Goal: Task Accomplishment & Management: Complete application form

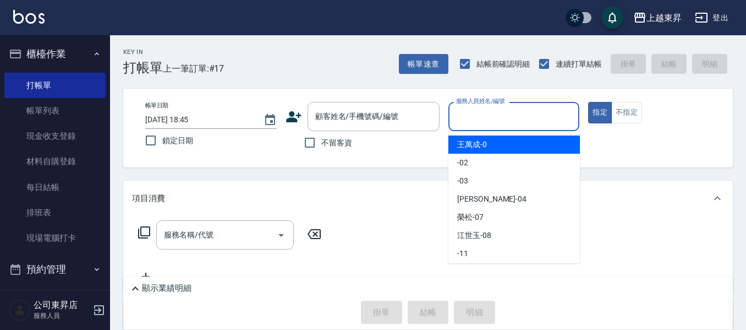
drag, startPoint x: 502, startPoint y: 114, endPoint x: 496, endPoint y: 157, distance: 43.3
click at [502, 114] on input "服務人員姓名/編號" at bounding box center [514, 116] width 122 height 19
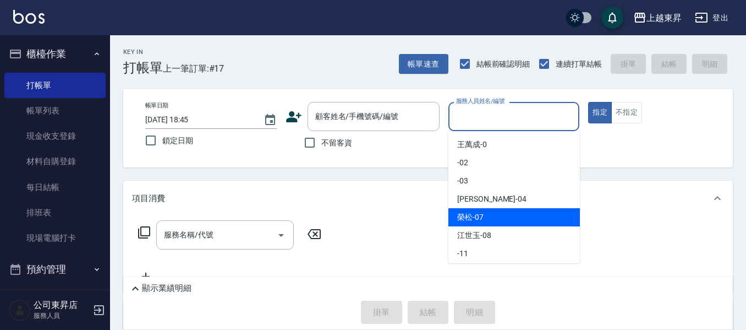
click at [478, 216] on span "[PERSON_NAME] -07" at bounding box center [470, 217] width 26 height 12
type input "[PERSON_NAME]-07"
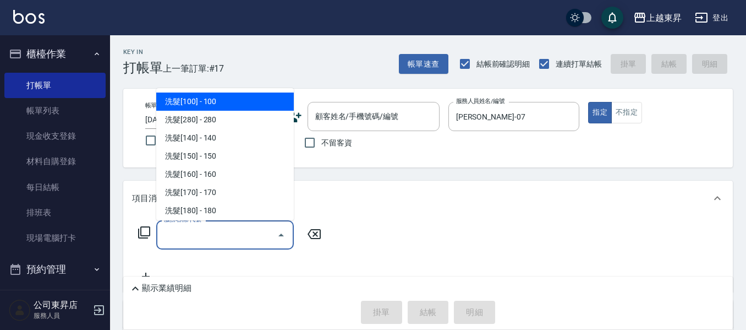
click at [202, 235] on input "服務名稱/代號" at bounding box center [216, 234] width 111 height 19
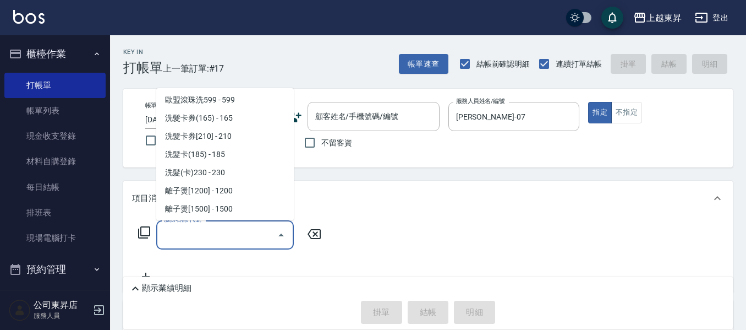
scroll to position [275, 0]
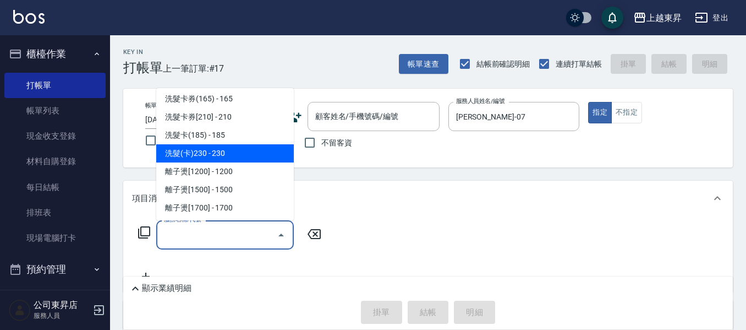
drag, startPoint x: 231, startPoint y: 153, endPoint x: 232, endPoint y: 160, distance: 6.7
click at [232, 160] on span "洗髮(卡)230 - 230" at bounding box center [225, 153] width 138 height 18
type input "洗髮(卡)230(224)"
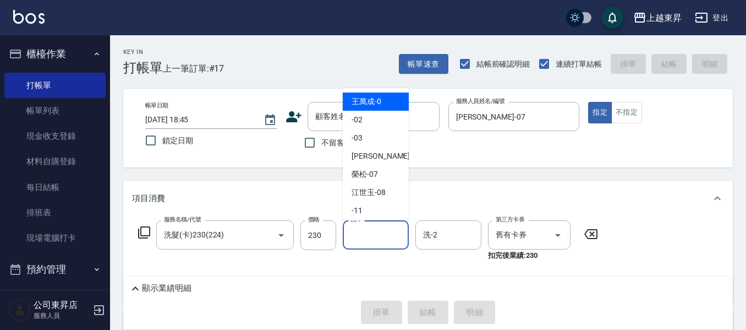
click at [375, 234] on input "洗-1" at bounding box center [376, 234] width 56 height 19
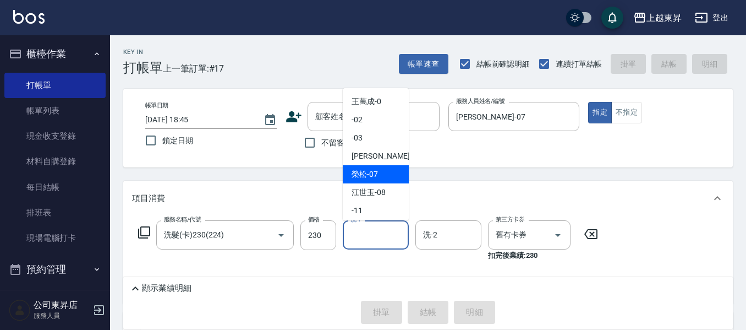
drag, startPoint x: 366, startPoint y: 170, endPoint x: 358, endPoint y: 182, distance: 14.2
click at [366, 172] on span "[PERSON_NAME] -07" at bounding box center [365, 174] width 26 height 12
type input "[PERSON_NAME]-07"
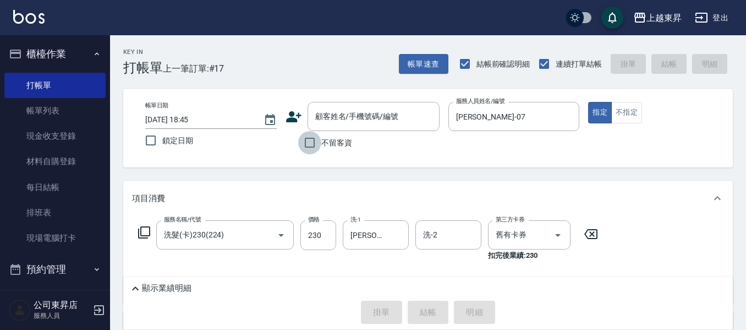
drag, startPoint x: 313, startPoint y: 144, endPoint x: 328, endPoint y: 184, distance: 42.3
click at [314, 154] on input "不留客資" at bounding box center [309, 142] width 23 height 23
checkbox input "true"
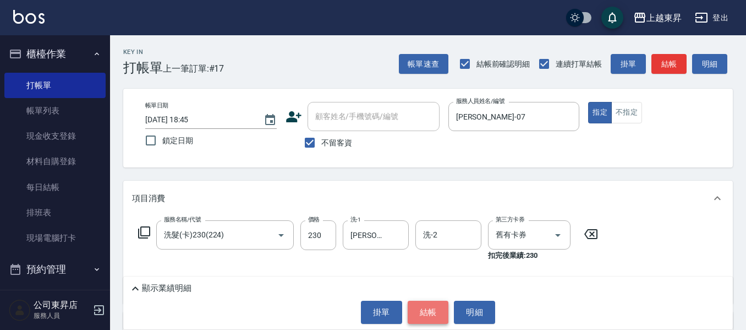
click at [432, 308] on button "結帳" at bounding box center [428, 311] width 41 height 23
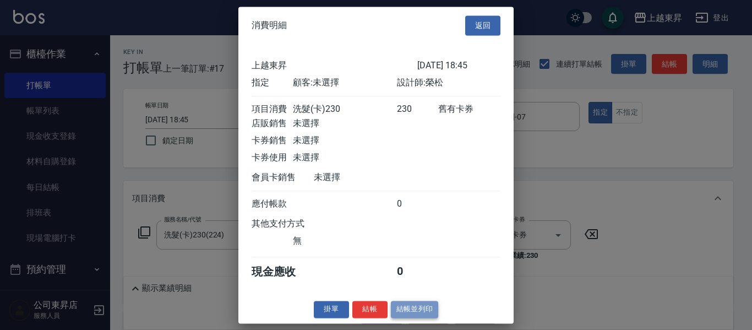
click at [415, 317] on button "結帳並列印" at bounding box center [415, 308] width 48 height 17
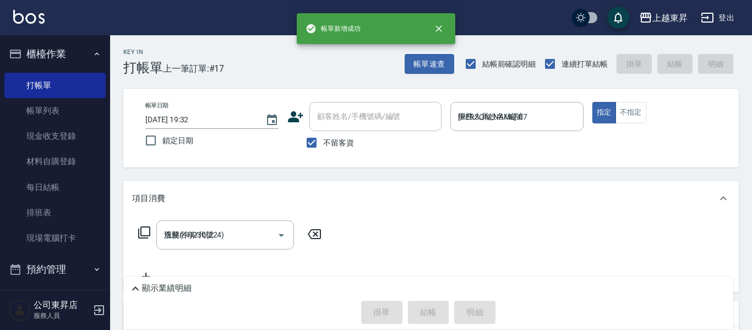
type input "[DATE] 19:32"
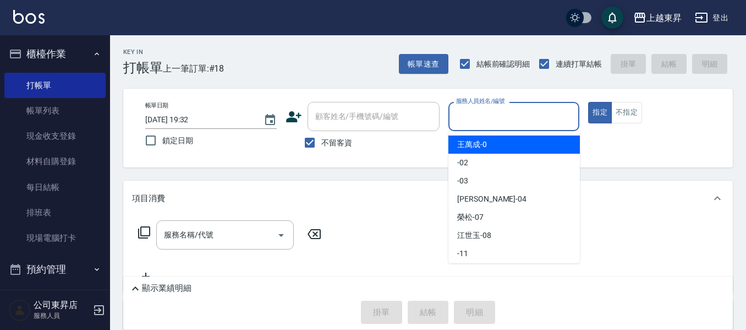
click at [469, 116] on input "服務人員姓名/編號" at bounding box center [514, 116] width 122 height 19
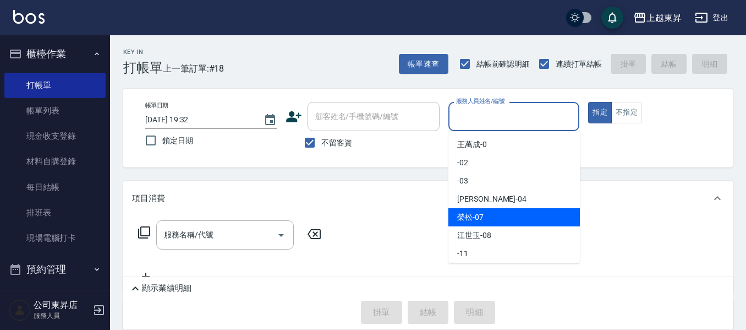
drag, startPoint x: 471, startPoint y: 213, endPoint x: 498, endPoint y: 177, distance: 45.7
click at [472, 213] on span "[PERSON_NAME] -07" at bounding box center [470, 217] width 26 height 12
type input "[PERSON_NAME]-07"
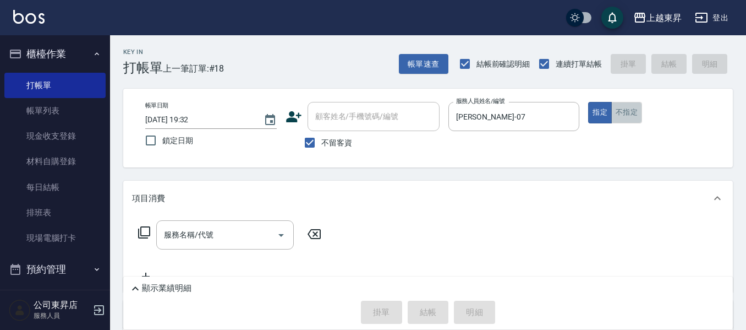
click at [626, 114] on button "不指定" at bounding box center [626, 112] width 31 height 21
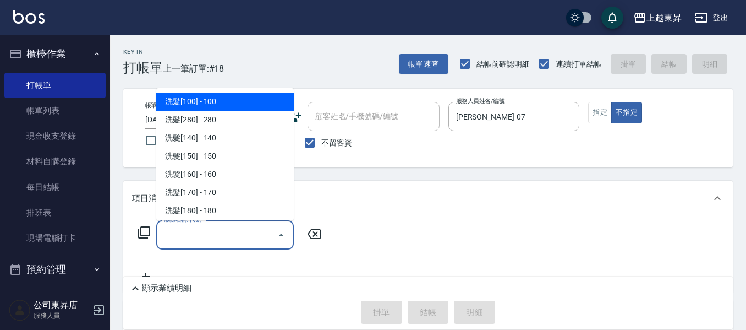
click at [192, 233] on input "服務名稱/代號" at bounding box center [216, 234] width 111 height 19
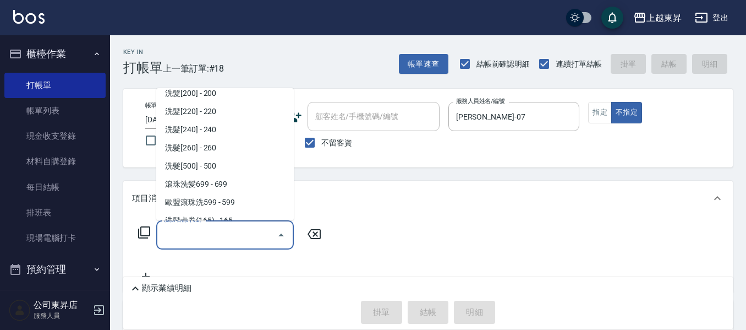
scroll to position [165, 0]
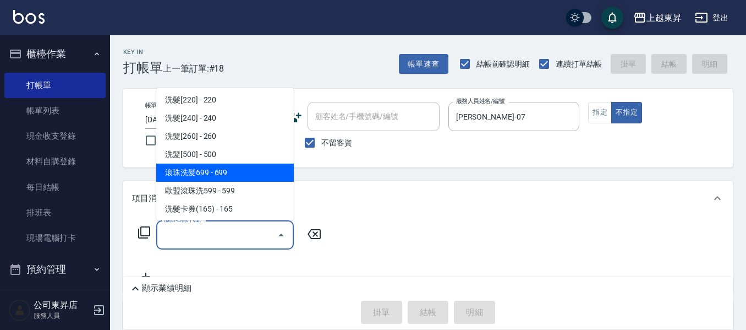
drag, startPoint x: 220, startPoint y: 168, endPoint x: 226, endPoint y: 178, distance: 11.3
click at [226, 178] on span "滾珠洗髪699 - 699" at bounding box center [225, 172] width 138 height 18
type input "滾珠洗髪699(214)"
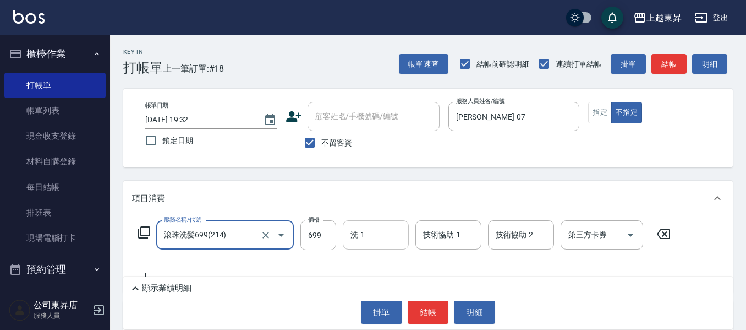
click at [377, 236] on input "洗-1" at bounding box center [376, 234] width 56 height 19
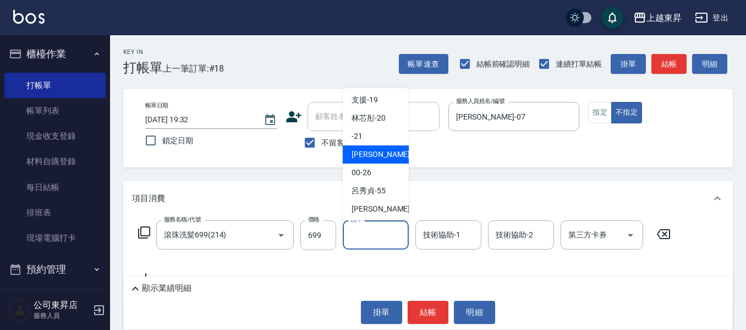
drag, startPoint x: 378, startPoint y: 150, endPoint x: 384, endPoint y: 169, distance: 20.0
click at [382, 168] on ul "[PERSON_NAME]-0 -02 -03 [PERSON_NAME]04 [PERSON_NAME] -07 [PERSON_NAME]-08 -11 …" at bounding box center [376, 154] width 66 height 132
drag, startPoint x: 376, startPoint y: 154, endPoint x: 377, endPoint y: 215, distance: 61.6
click at [376, 160] on span "[PERSON_NAME]-22" at bounding box center [386, 155] width 69 height 12
type input "[PERSON_NAME]-22"
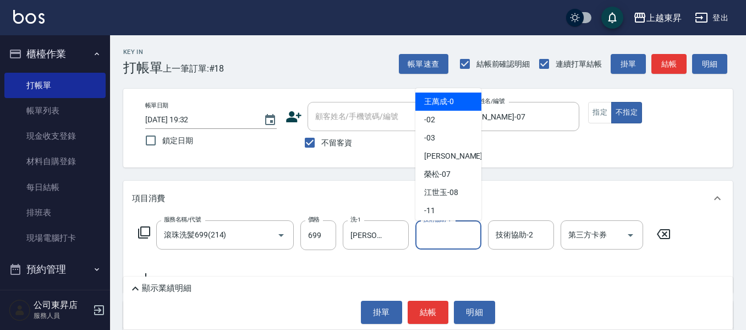
click at [437, 238] on input "技術協助-1" at bounding box center [448, 234] width 56 height 19
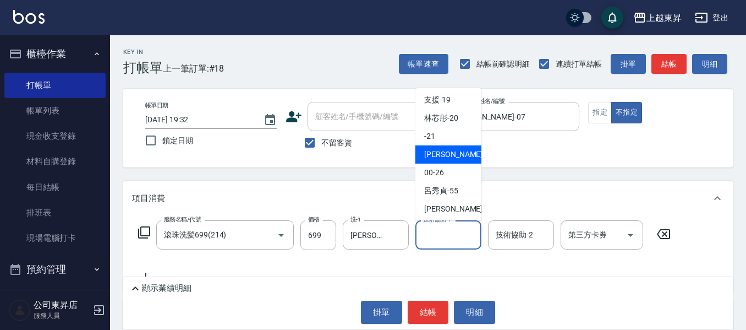
click at [444, 155] on span "[PERSON_NAME]-22" at bounding box center [458, 155] width 69 height 12
type input "[PERSON_NAME]-22"
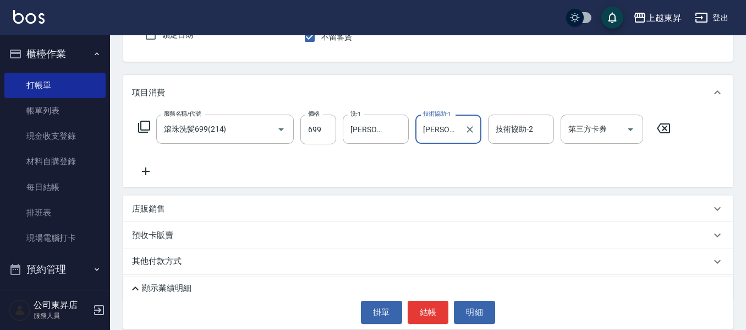
scroll to position [110, 0]
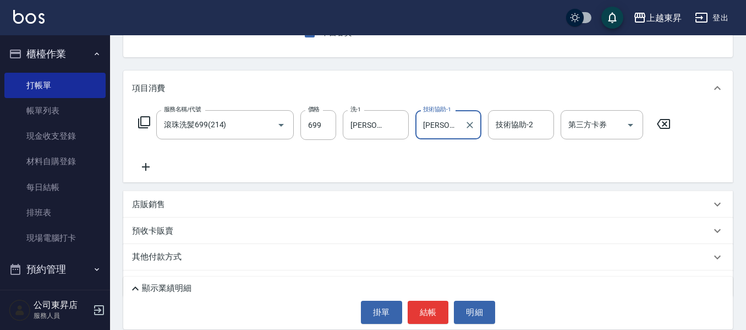
click at [146, 168] on icon at bounding box center [146, 166] width 28 height 13
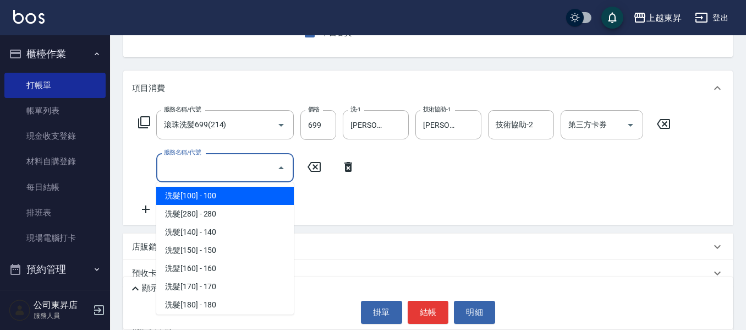
click at [169, 168] on input "服務名稱/代號" at bounding box center [216, 167] width 111 height 19
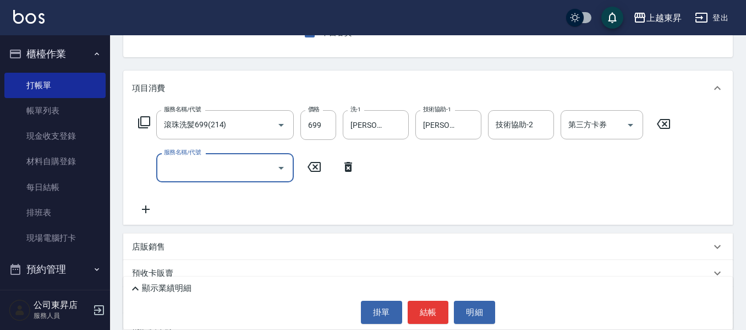
click at [169, 168] on input "服務名稱/代號" at bounding box center [216, 167] width 111 height 19
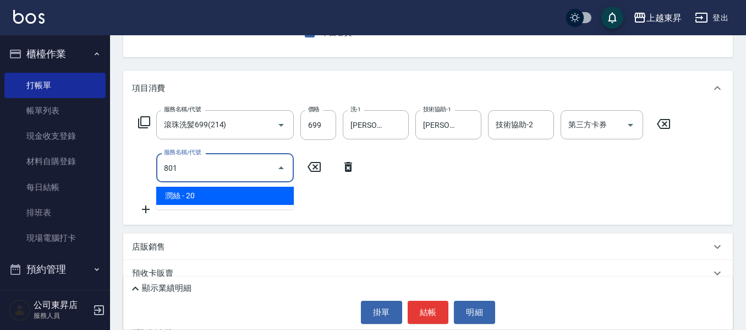
click at [253, 191] on span "潤絲 - 20" at bounding box center [225, 196] width 138 height 18
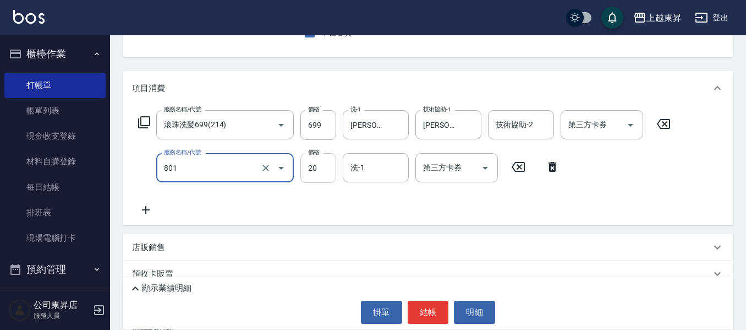
type input "潤絲(801)"
click at [308, 167] on input "20" at bounding box center [318, 168] width 36 height 30
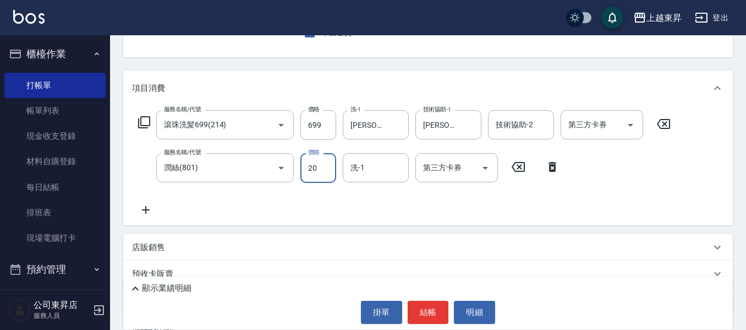
click at [308, 167] on input "20" at bounding box center [318, 168] width 36 height 30
type input "30"
click at [362, 165] on input "洗-1" at bounding box center [376, 167] width 56 height 19
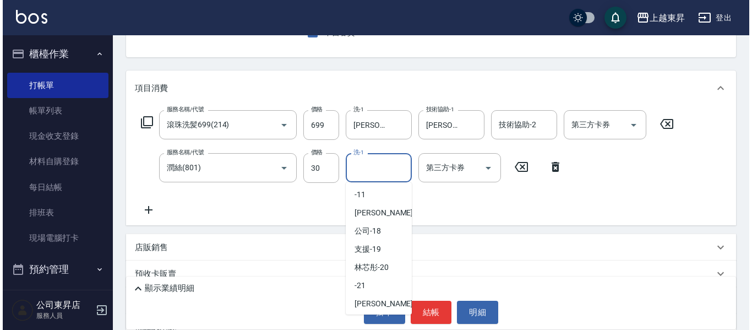
scroll to position [165, 0]
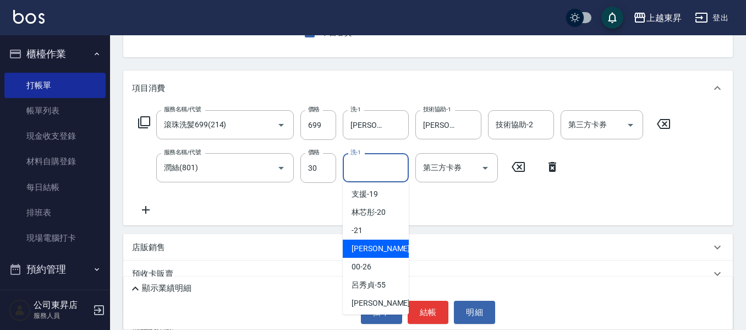
drag, startPoint x: 373, startPoint y: 243, endPoint x: 371, endPoint y: 252, distance: 9.5
click at [371, 252] on span "[PERSON_NAME]-22" at bounding box center [386, 249] width 69 height 12
type input "[PERSON_NAME]-22"
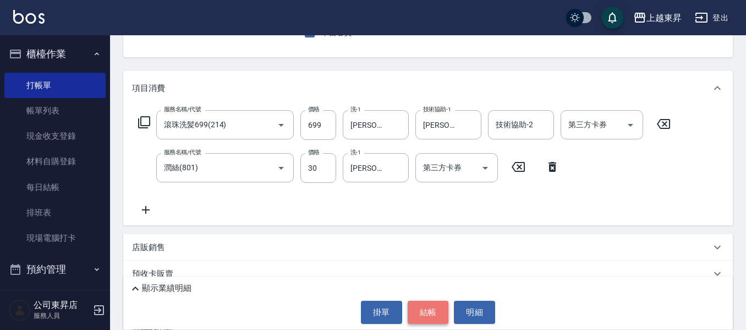
click at [434, 309] on button "結帳" at bounding box center [428, 311] width 41 height 23
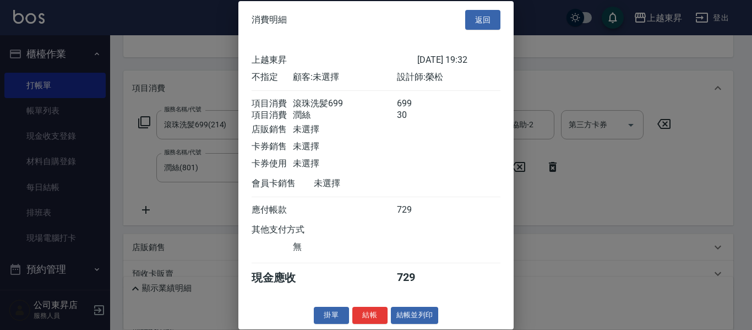
scroll to position [18, 0]
click at [409, 315] on button "結帳並列印" at bounding box center [415, 314] width 48 height 17
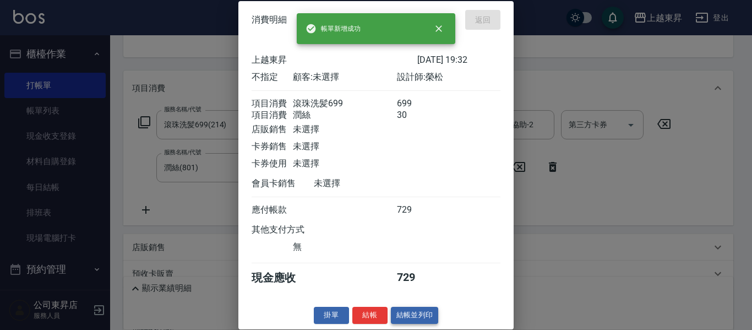
type input "[DATE] 19:33"
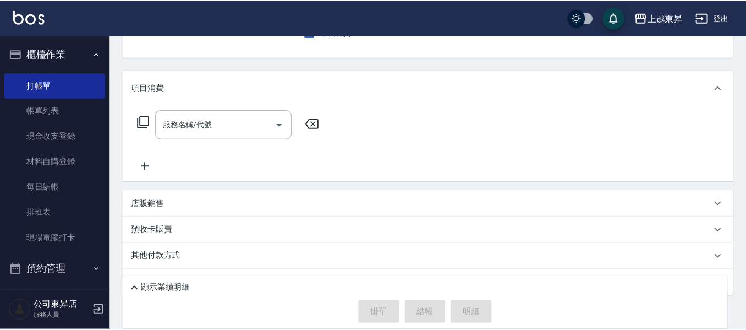
scroll to position [107, 0]
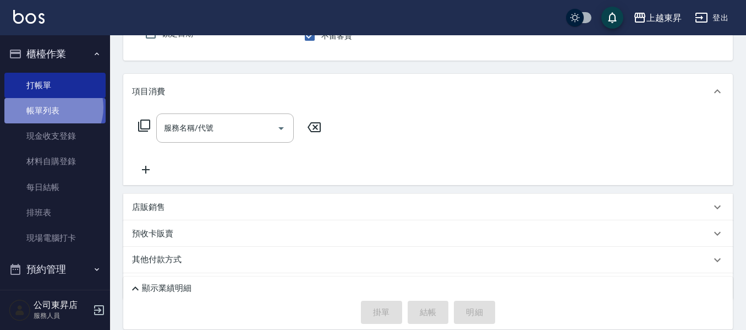
click at [51, 107] on link "帳單列表" at bounding box center [54, 110] width 101 height 25
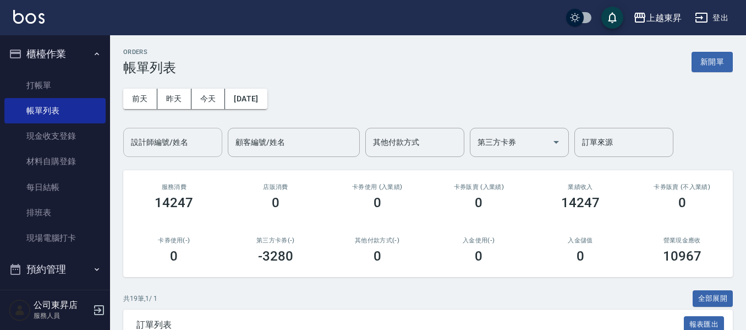
click at [150, 138] on input "設計師編號/姓名" at bounding box center [172, 142] width 89 height 19
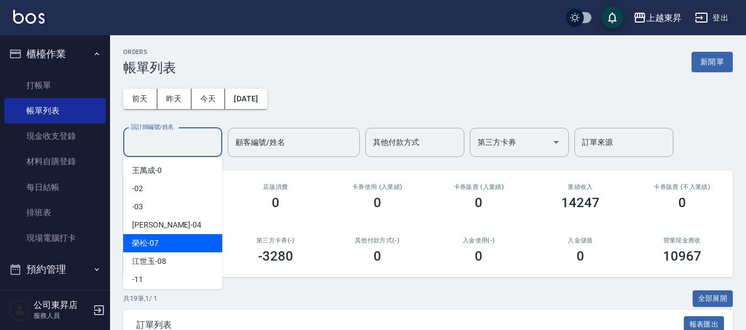
click at [152, 239] on span "[PERSON_NAME] -07" at bounding box center [145, 243] width 26 height 12
type input "[PERSON_NAME]-07"
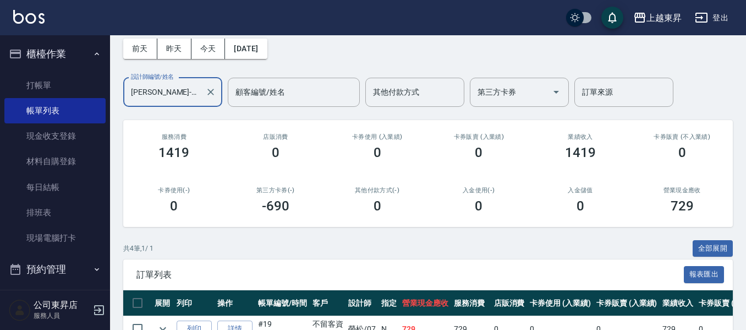
scroll to position [193, 0]
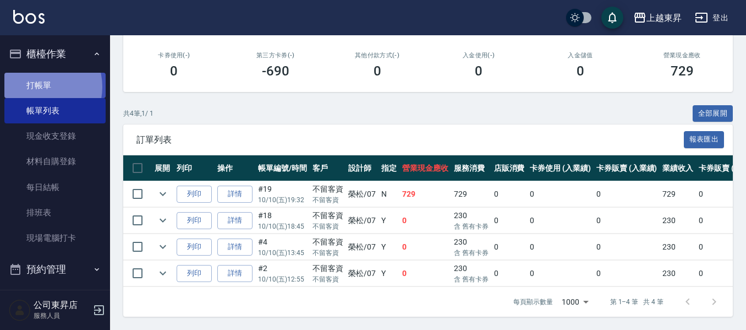
click at [40, 86] on link "打帳單" at bounding box center [54, 85] width 101 height 25
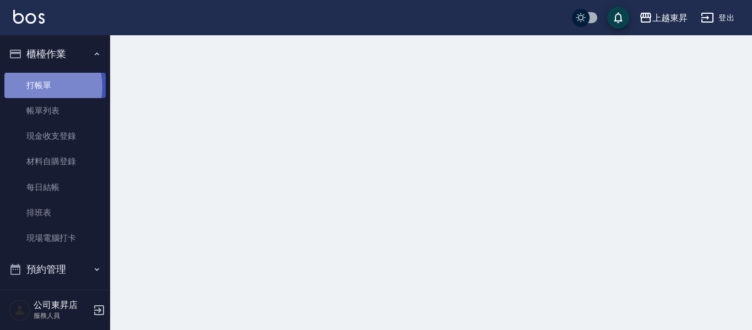
drag, startPoint x: 39, startPoint y: 86, endPoint x: 21, endPoint y: 81, distance: 18.3
click at [34, 90] on link "打帳單" at bounding box center [54, 85] width 101 height 25
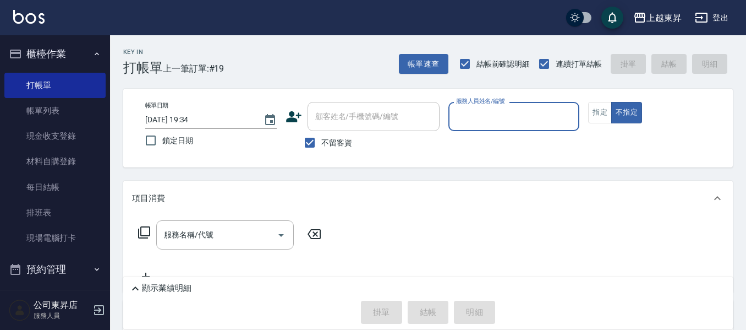
click at [453, 124] on input "服務人員姓名/編號" at bounding box center [514, 116] width 122 height 19
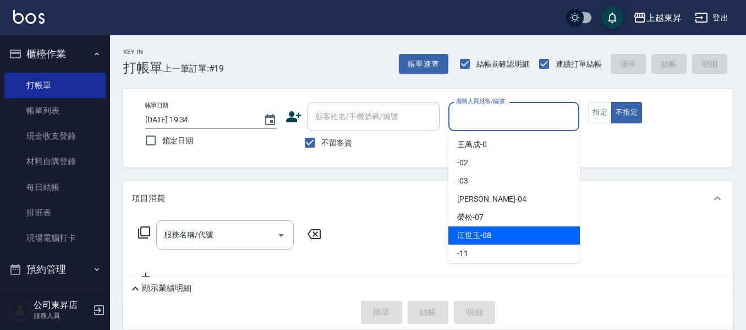
click at [480, 228] on div "[PERSON_NAME]-08" at bounding box center [514, 235] width 132 height 18
type input "江世玉-08"
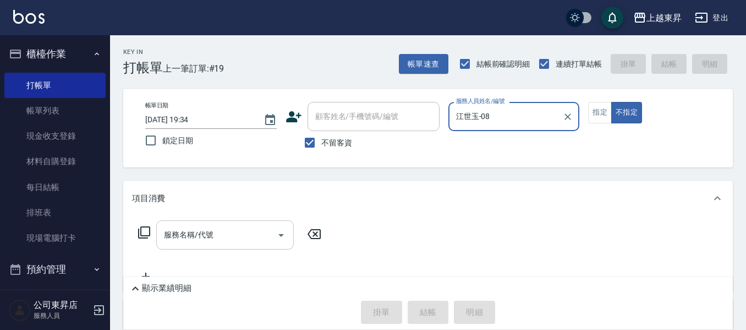
drag, startPoint x: 171, startPoint y: 231, endPoint x: 184, endPoint y: 228, distance: 14.1
click at [176, 230] on div "服務名稱/代號 服務名稱/代號" at bounding box center [225, 234] width 138 height 29
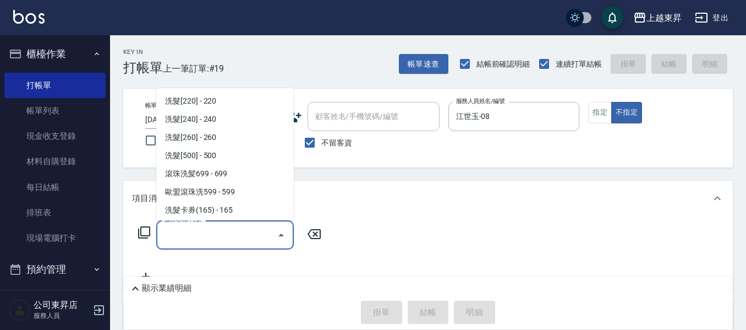
scroll to position [165, 0]
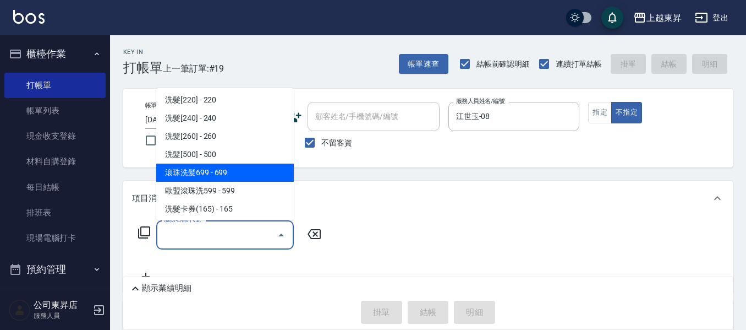
click at [233, 172] on span "滾珠洗髪699 - 699" at bounding box center [225, 172] width 138 height 18
type input "滾珠洗髪699(214)"
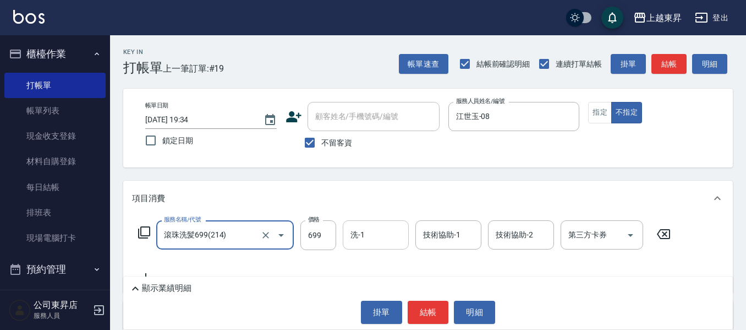
click at [367, 235] on input "洗-1" at bounding box center [376, 234] width 56 height 19
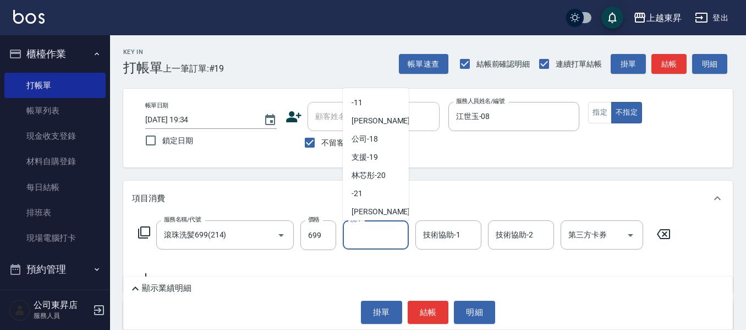
scroll to position [110, 0]
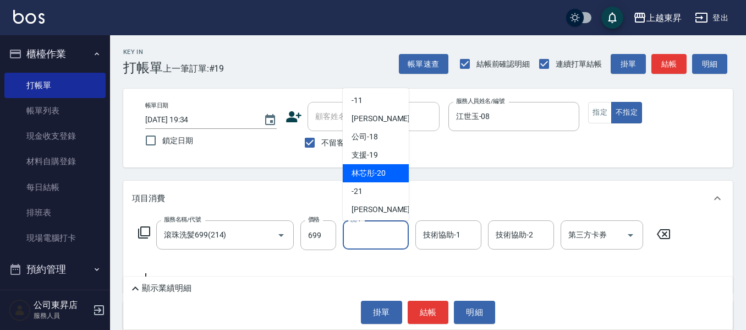
click at [368, 170] on span "林芯彤 -20" at bounding box center [369, 173] width 34 height 12
type input "林芯彤-20"
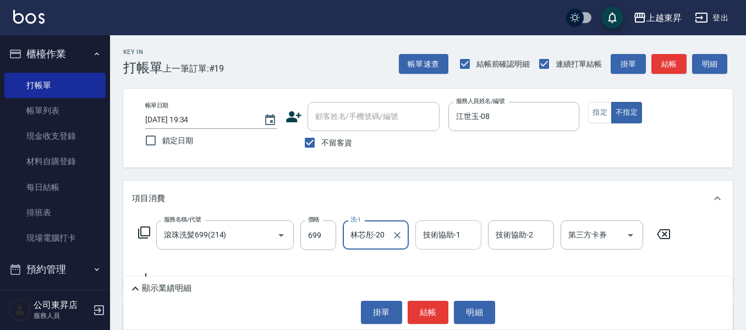
click at [424, 225] on div "技術協助-1" at bounding box center [448, 234] width 66 height 29
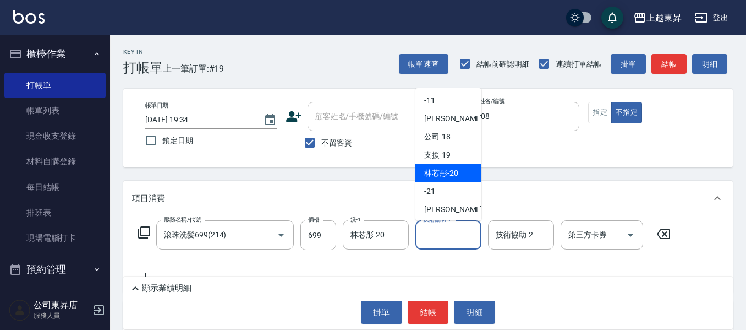
click at [450, 176] on span "林芯彤 -20" at bounding box center [441, 173] width 34 height 12
type input "林芯彤-20"
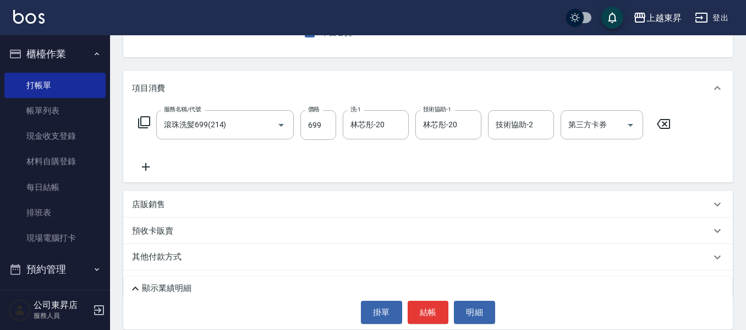
click at [154, 168] on icon at bounding box center [146, 166] width 28 height 13
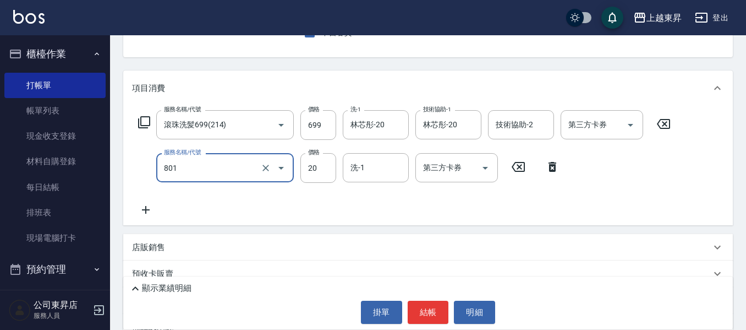
type input "潤絲(801)"
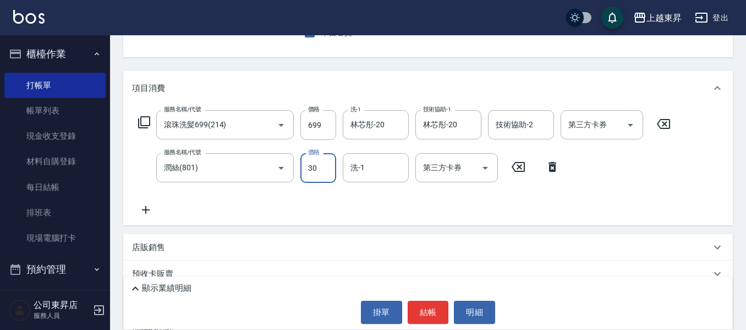
type input "30"
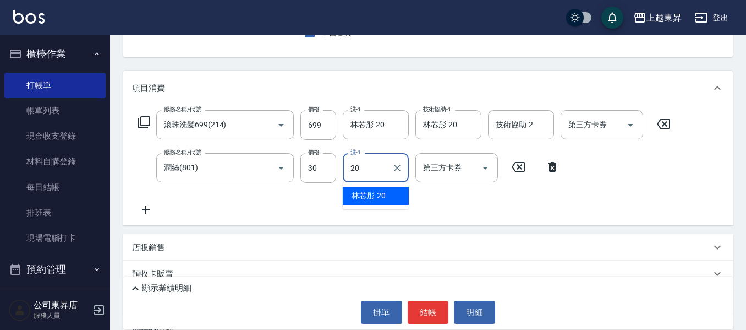
type input "林芯彤-20"
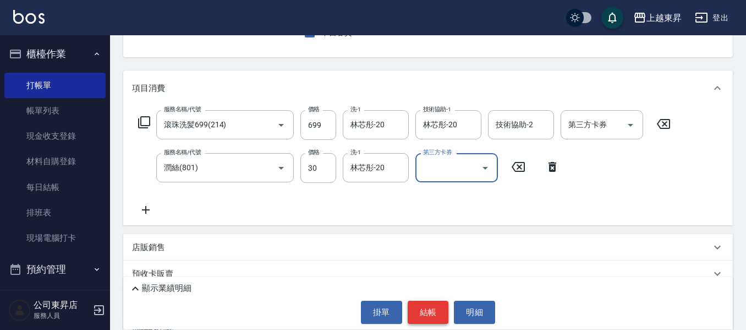
click at [425, 310] on button "結帳" at bounding box center [428, 311] width 41 height 23
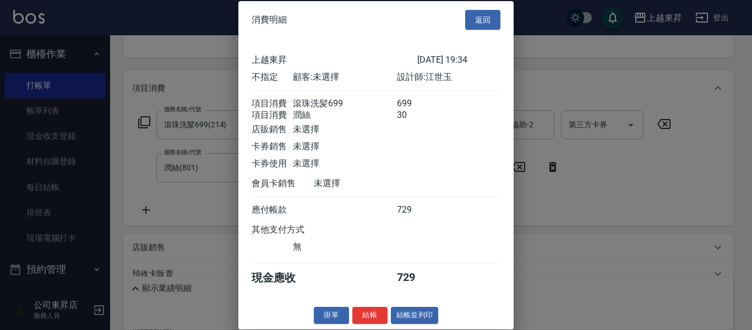
scroll to position [18, 0]
click at [406, 315] on button "結帳並列印" at bounding box center [415, 314] width 48 height 17
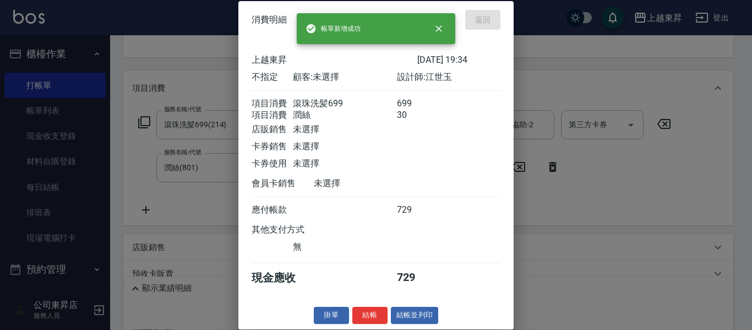
type input "[DATE] 19:41"
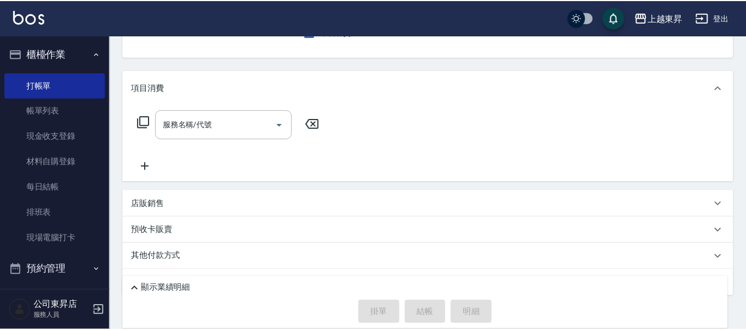
scroll to position [107, 0]
